Goal: Task Accomplishment & Management: Manage account settings

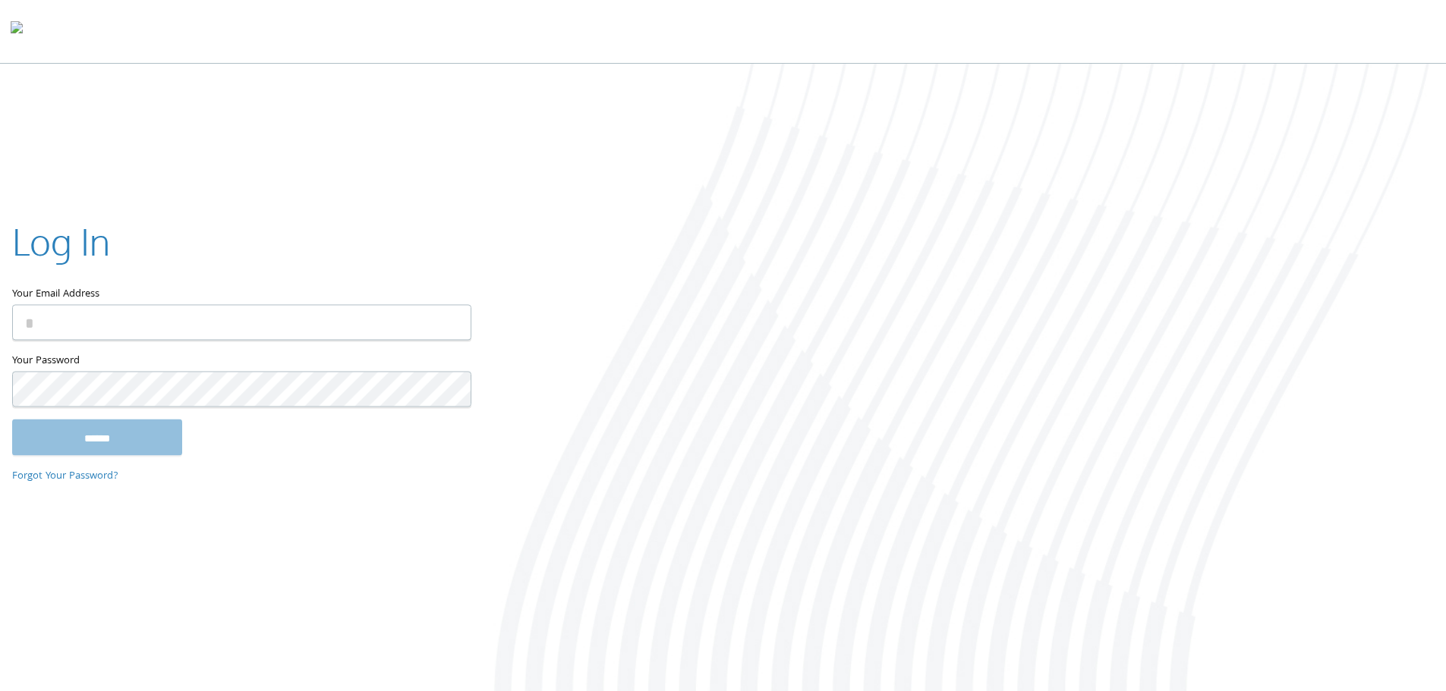
type input "**********"
click at [106, 435] on input "******" at bounding box center [97, 437] width 170 height 36
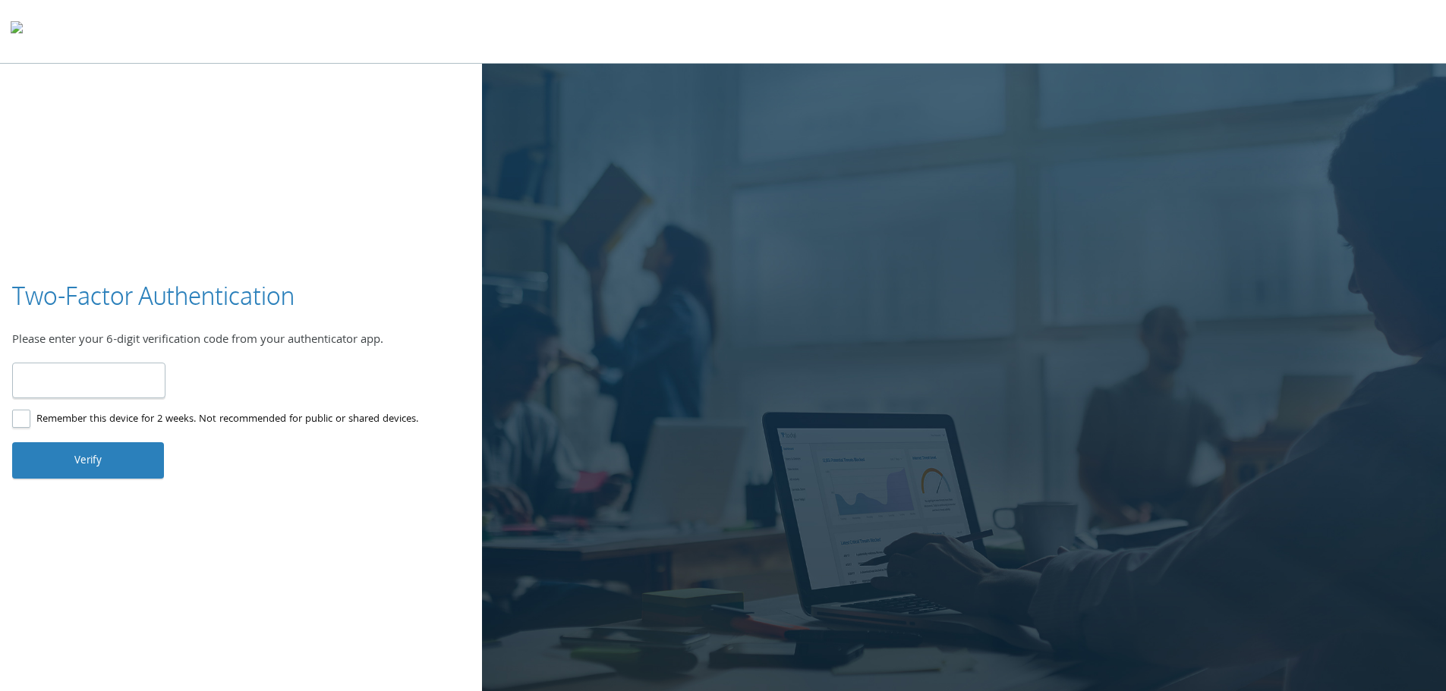
click at [121, 379] on input "number" at bounding box center [88, 381] width 153 height 36
type input "******"
